Goal: Task Accomplishment & Management: Use online tool/utility

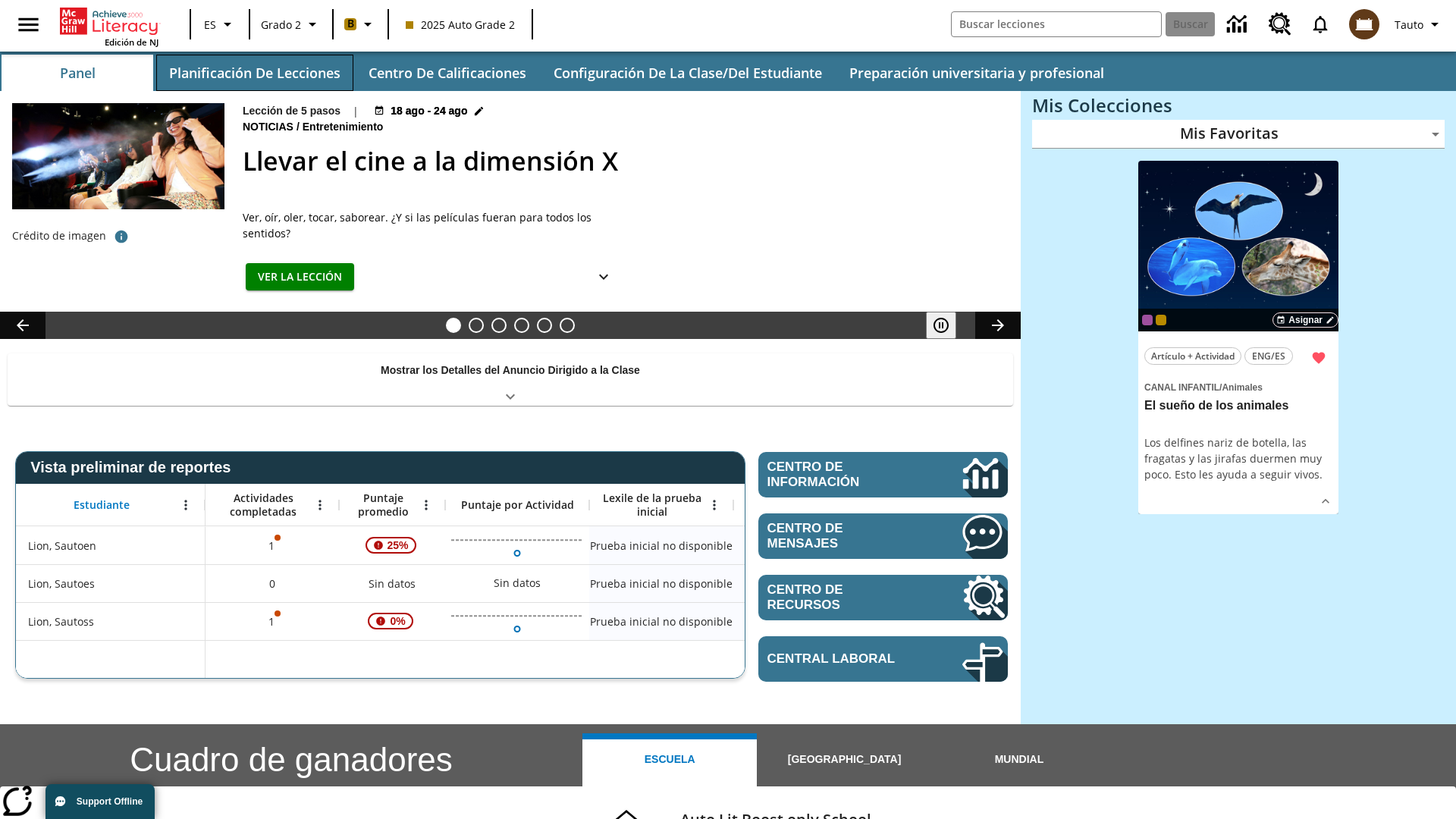
click at [254, 73] on button "Planificación de lecciones" at bounding box center [255, 72] width 197 height 36
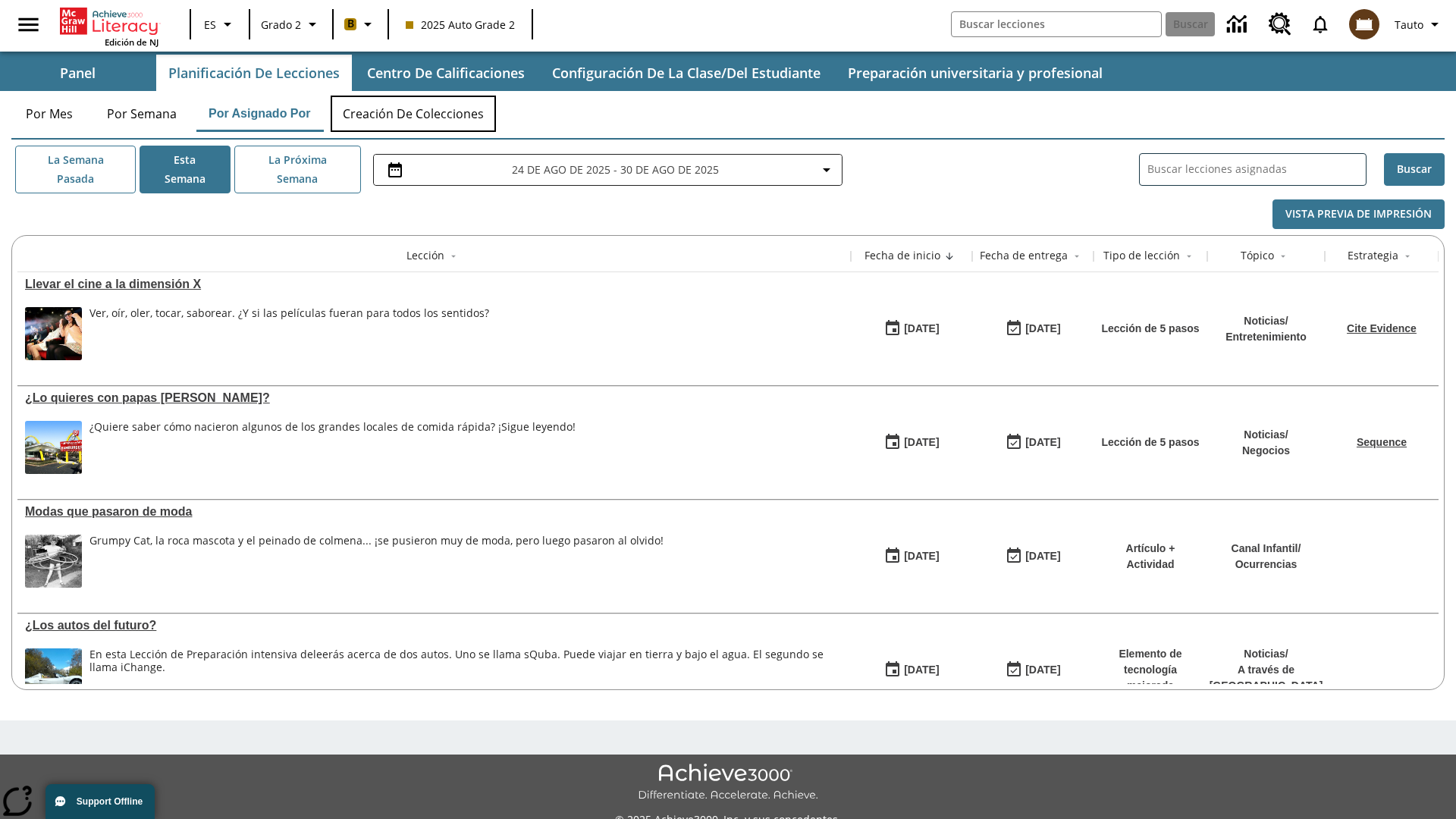
click at [414, 114] on button "Creación de colecciones" at bounding box center [413, 114] width 165 height 36
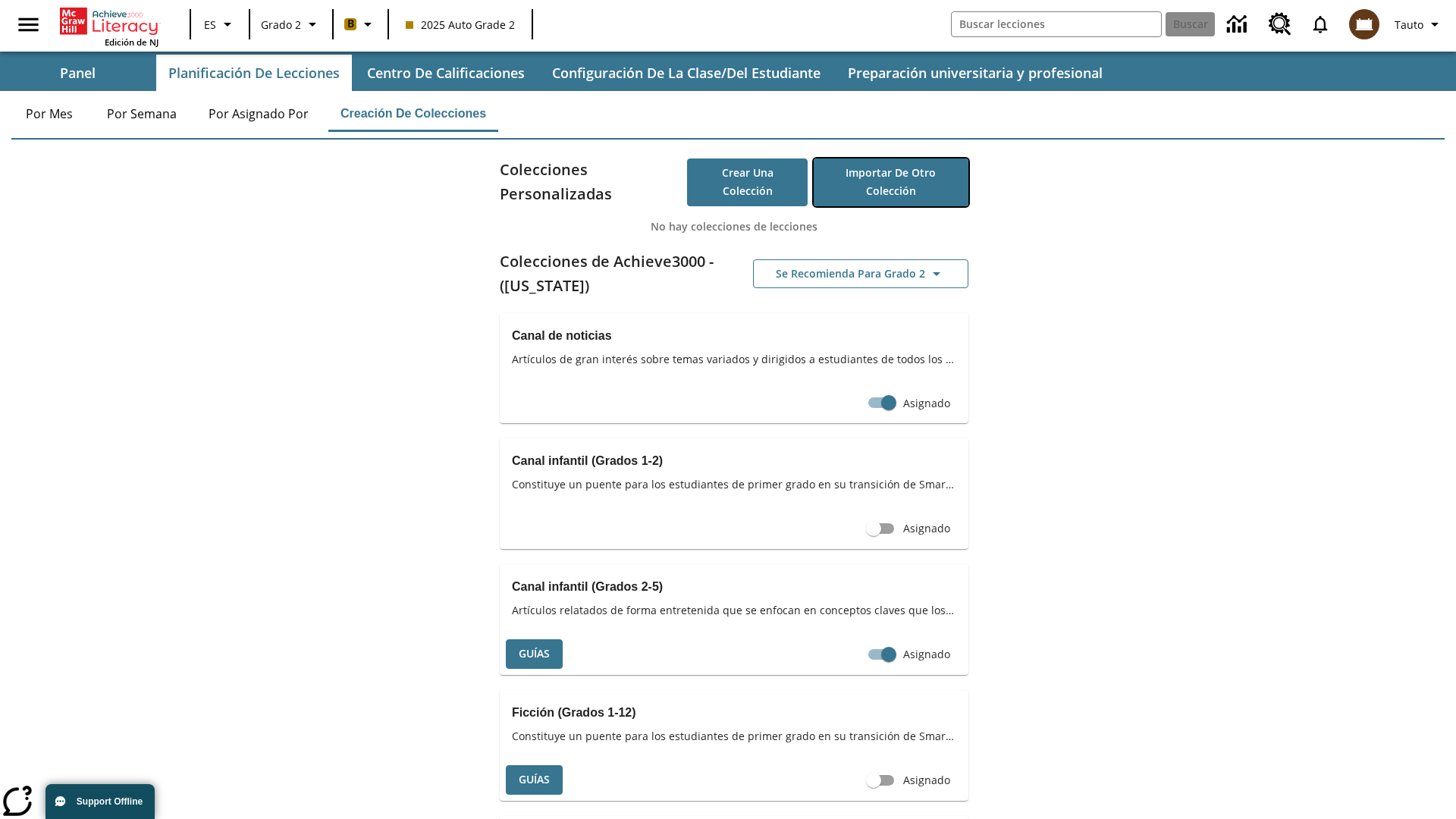
click at [891, 182] on button "Importar de otro Colección" at bounding box center [891, 182] width 155 height 48
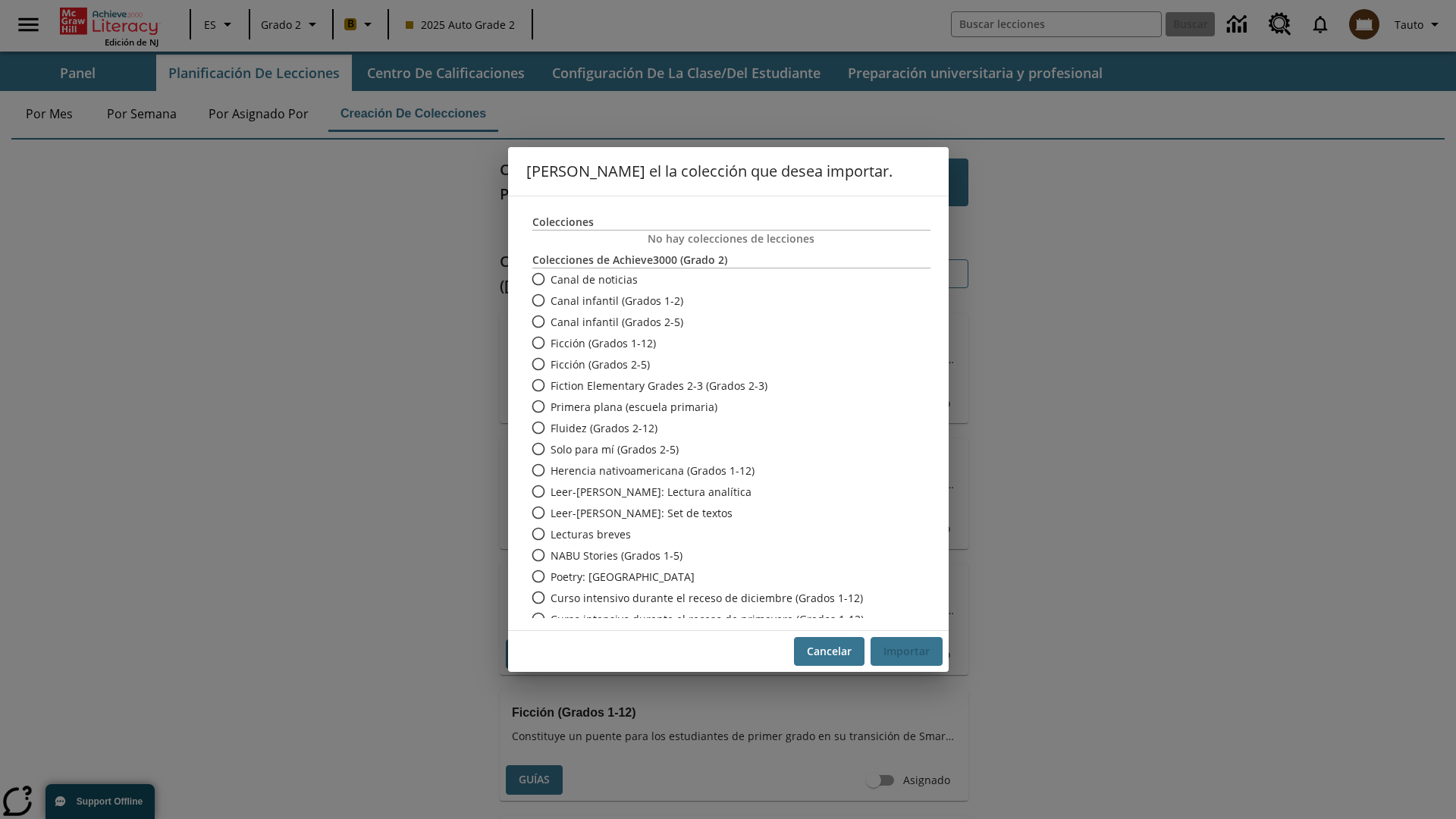
click at [720, 385] on span "Fiction Elementary Grades 2-3 (Grados 2-3)" at bounding box center [659, 385] width 217 height 16
click at [551, 385] on input "Fiction Elementary Grades 2-3 (Grados 2-3)" at bounding box center [537, 385] width 27 height 22
radio input "true"
click at [906, 651] on button "Importar" at bounding box center [907, 651] width 72 height 29
